Goal: Find specific page/section: Find specific page/section

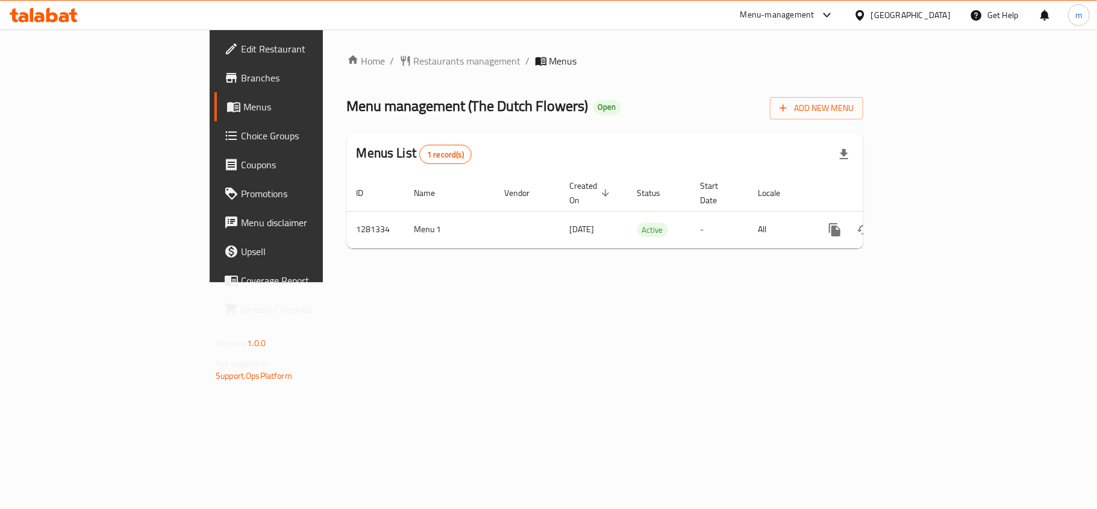
click at [241, 195] on span "Promotions" at bounding box center [312, 193] width 142 height 14
click at [42, 14] on icon at bounding box center [39, 17] width 10 height 10
